Goal: Task Accomplishment & Management: Use online tool/utility

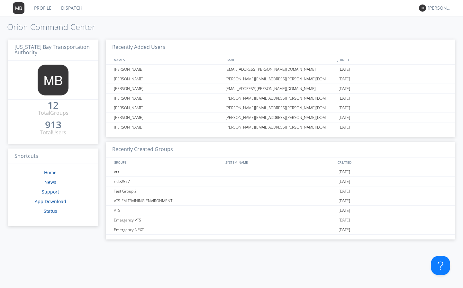
drag, startPoint x: 0, startPoint y: 0, endPoint x: 74, endPoint y: 8, distance: 74.7
click at [74, 8] on link "Dispatch" at bounding box center [71, 8] width 31 height 16
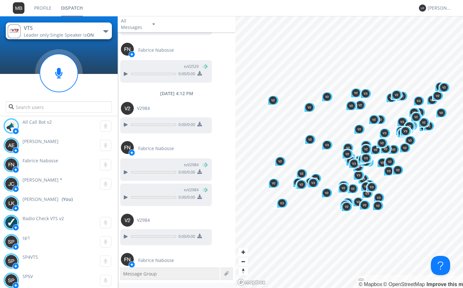
scroll to position [595, 0]
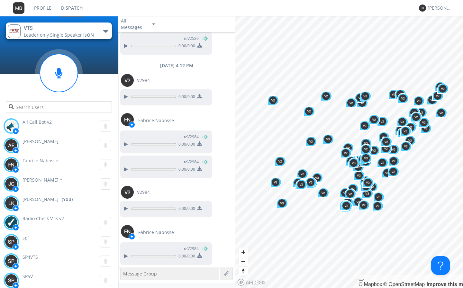
click at [129, 207] on button at bounding box center [126, 208] width 12 height 8
click at [127, 168] on div at bounding box center [125, 169] width 8 height 8
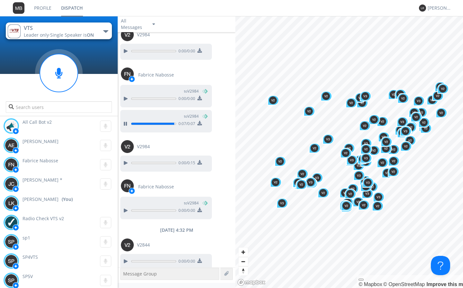
scroll to position [646, 0]
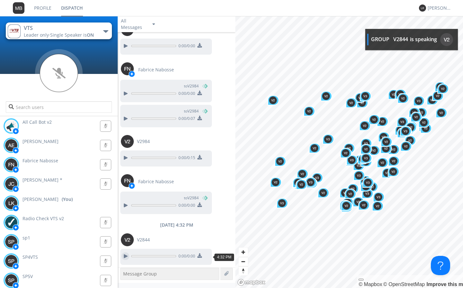
click at [121, 254] on div at bounding box center [125, 256] width 8 height 8
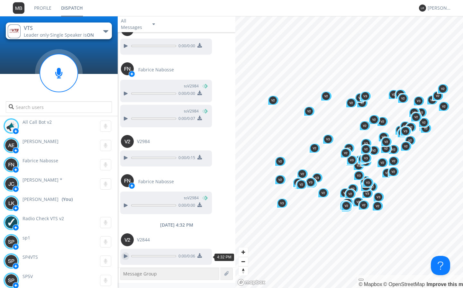
click at [127, 254] on div at bounding box center [125, 256] width 8 height 8
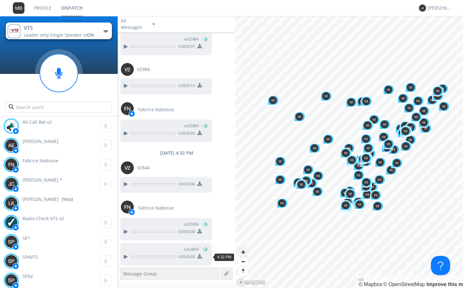
scroll to position [718, 0]
click at [126, 256] on div at bounding box center [125, 256] width 8 height 8
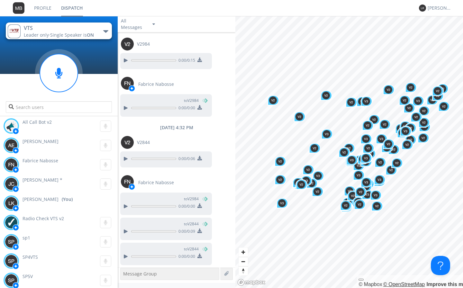
scroll to position [744, 0]
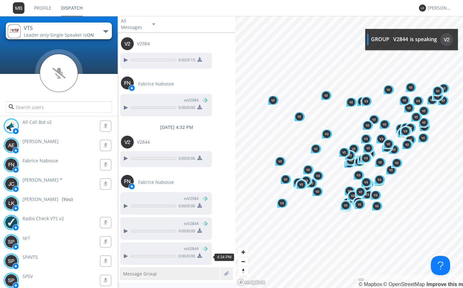
click at [131, 257] on progress at bounding box center [153, 256] width 45 height 4
click at [123, 258] on div at bounding box center [125, 256] width 8 height 8
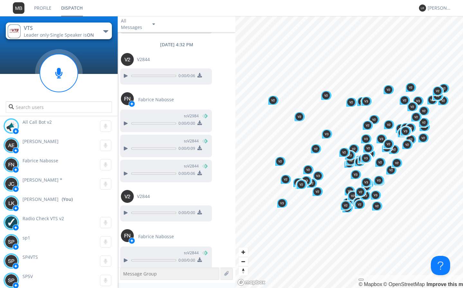
scroll to position [830, 0]
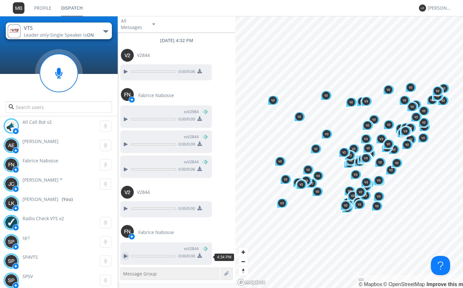
click at [126, 256] on div at bounding box center [125, 256] width 8 height 8
click at [125, 209] on div at bounding box center [125, 209] width 8 height 8
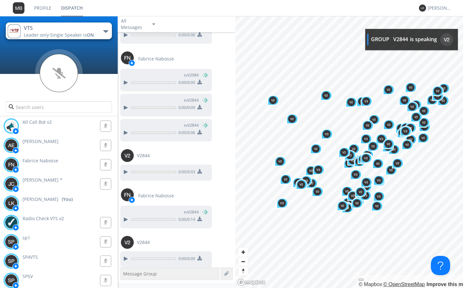
scroll to position [869, 0]
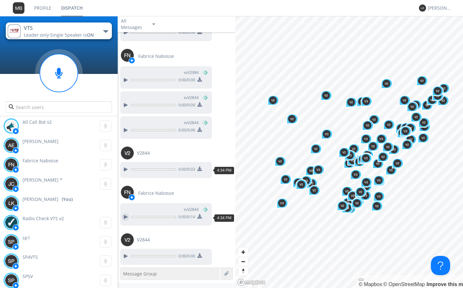
click at [126, 213] on div at bounding box center [125, 217] width 8 height 8
click at [124, 168] on div at bounding box center [125, 169] width 8 height 8
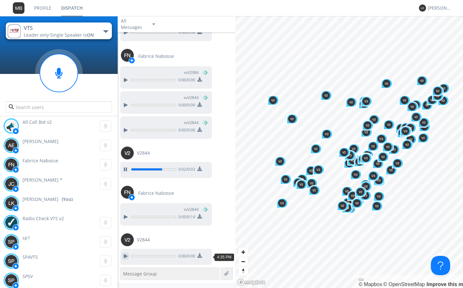
click at [126, 255] on div at bounding box center [125, 256] width 8 height 8
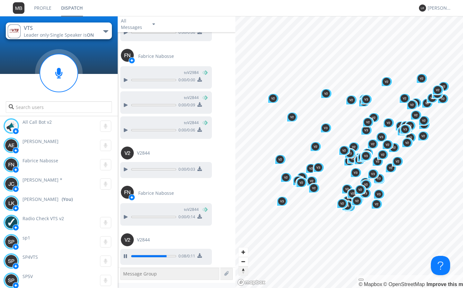
scroll to position [917, 0]
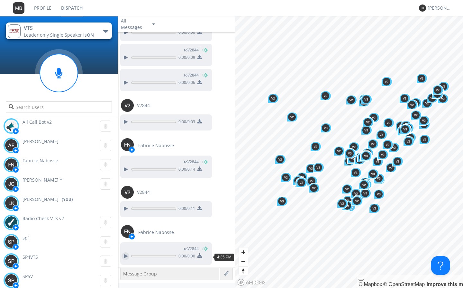
click at [124, 252] on div at bounding box center [125, 256] width 8 height 8
click at [128, 258] on div at bounding box center [125, 256] width 8 height 8
